Goal: Communication & Community: Participate in discussion

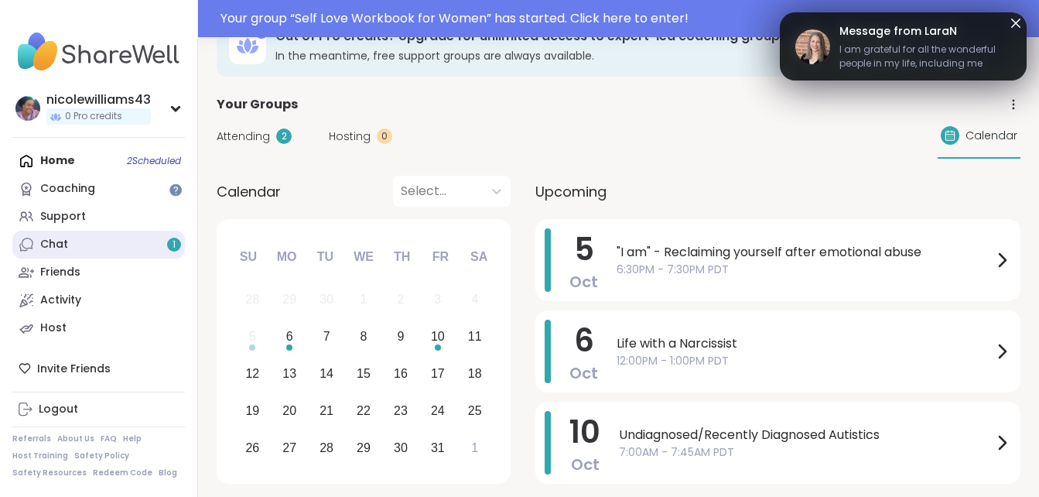
click at [86, 254] on link "Chat 1" at bounding box center [98, 245] width 173 height 28
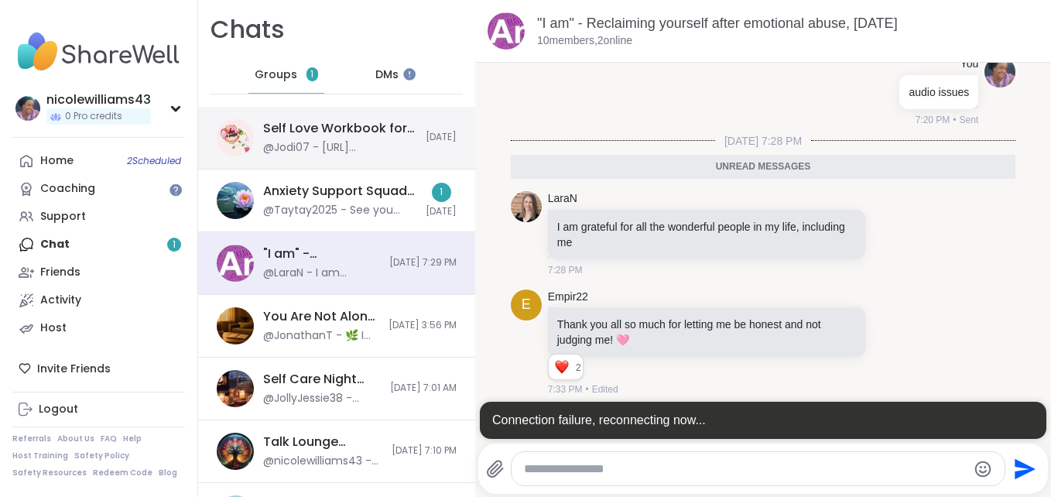
click at [303, 141] on div "@Jodi07 - [URL][DOMAIN_NAME]" at bounding box center [339, 147] width 153 height 15
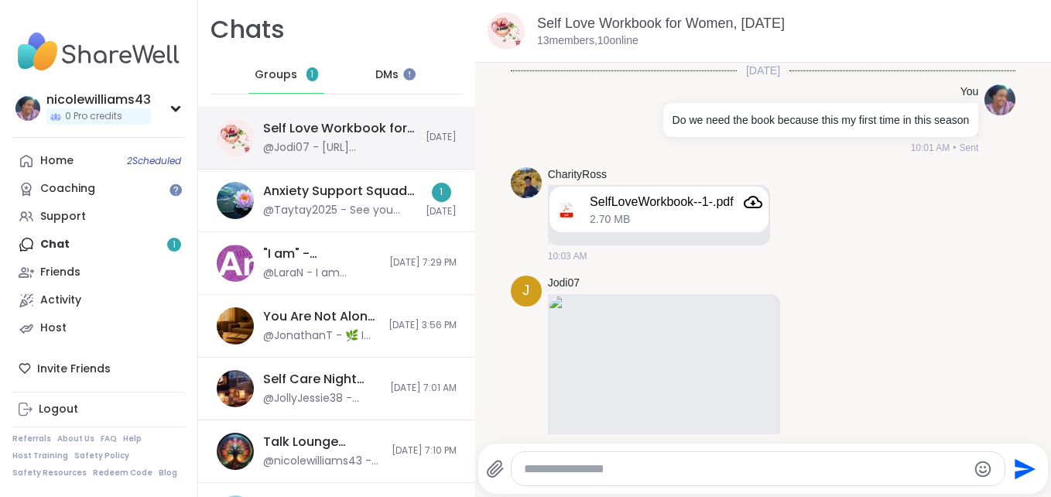
scroll to position [201, 0]
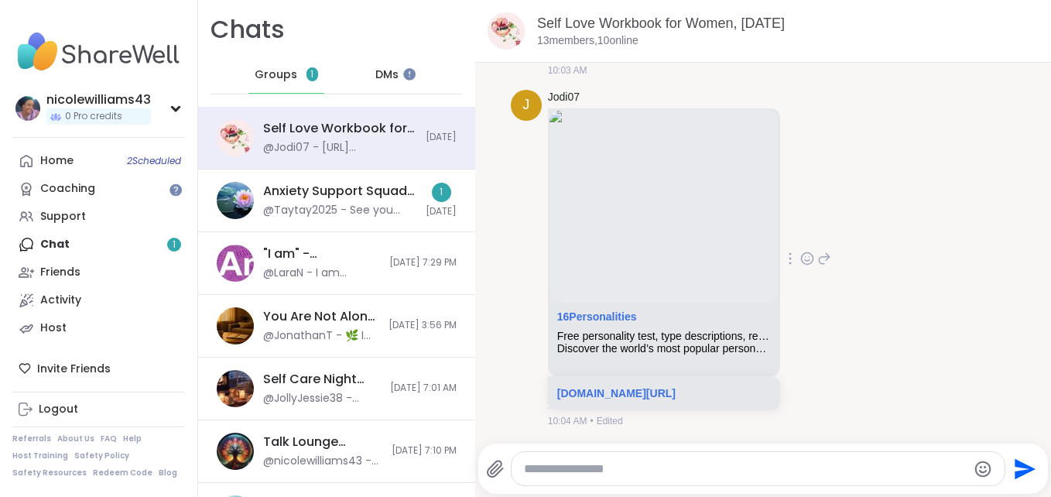
drag, startPoint x: 1044, startPoint y: 124, endPoint x: 969, endPoint y: 114, distance: 75.6
click at [969, 114] on div "J Jodi07 16Personalities Free personality test, type descriptions, relationship…" at bounding box center [763, 259] width 505 height 350
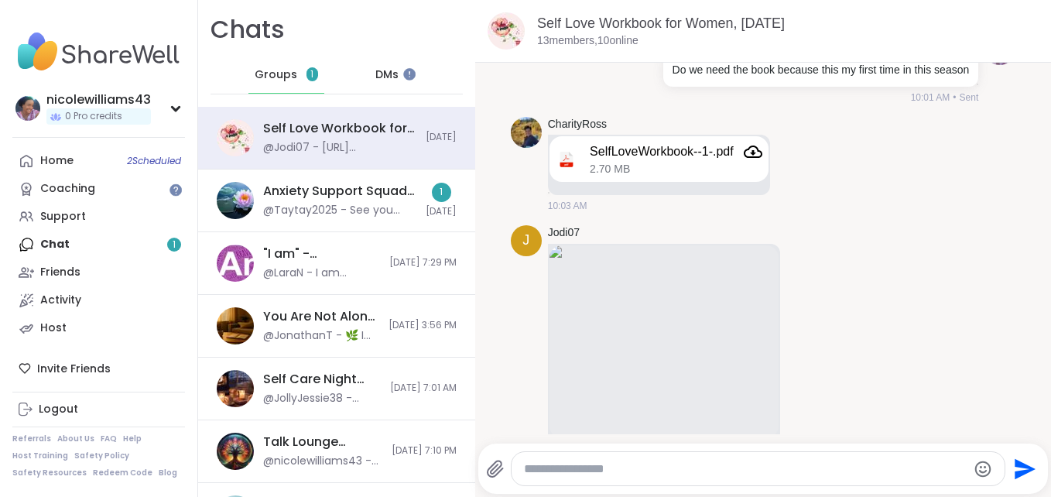
scroll to position [0, 0]
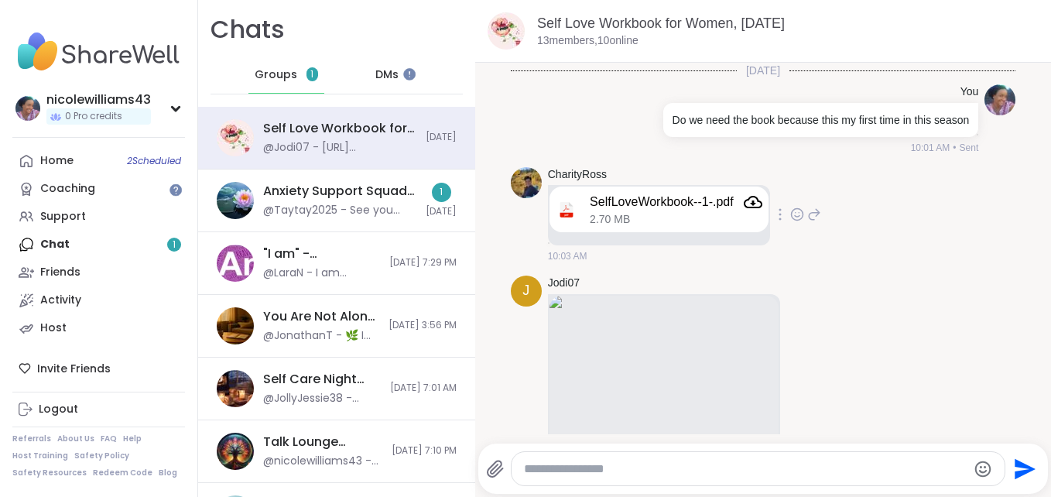
click at [726, 211] on div "SelfLoveWorkbook--1-.pdf" at bounding box center [675, 202] width 173 height 19
click at [750, 211] on icon "Attachment" at bounding box center [752, 202] width 19 height 19
click at [754, 208] on icon "Attachment" at bounding box center [752, 202] width 19 height 12
click at [386, 77] on div "DMs 1" at bounding box center [388, 74] width 76 height 37
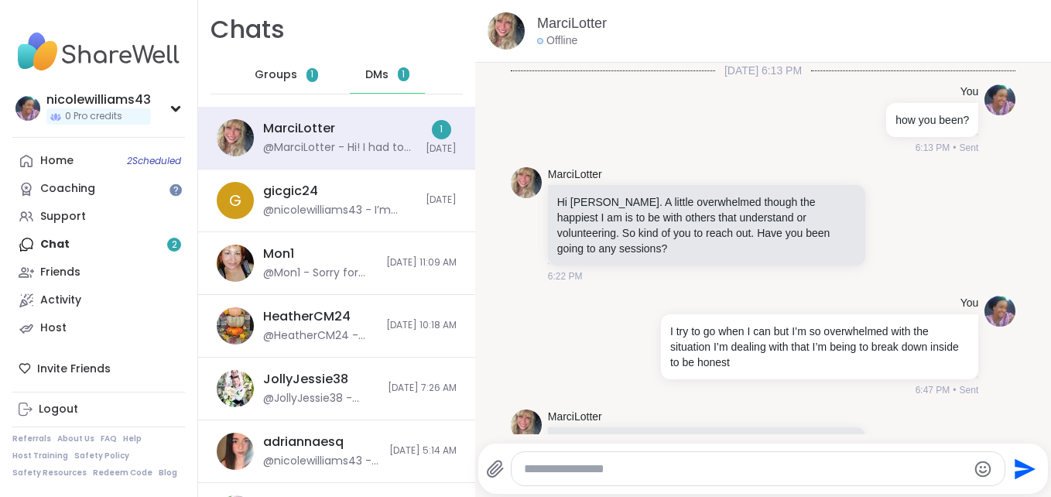
scroll to position [1439, 0]
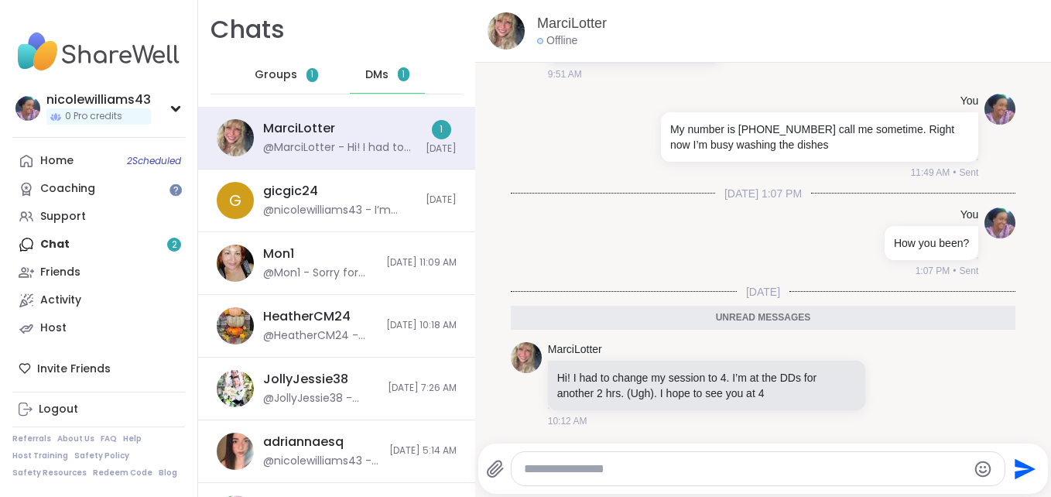
click at [542, 469] on textarea "Type your message" at bounding box center [745, 468] width 442 height 15
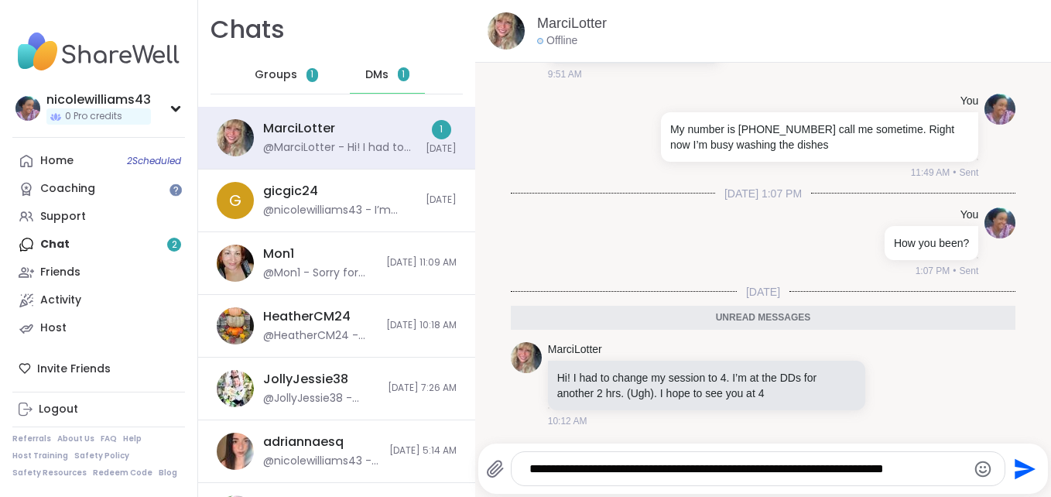
type textarea "**********"
click at [1014, 474] on icon "Send" at bounding box center [1024, 468] width 21 height 21
